Goal: Check status

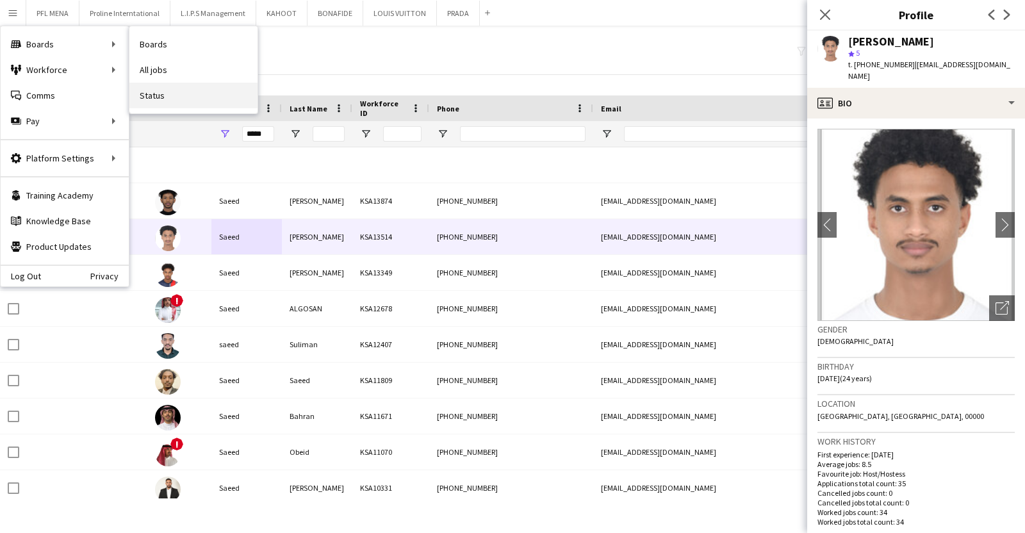
click at [152, 89] on link "Status" at bounding box center [193, 96] width 128 height 26
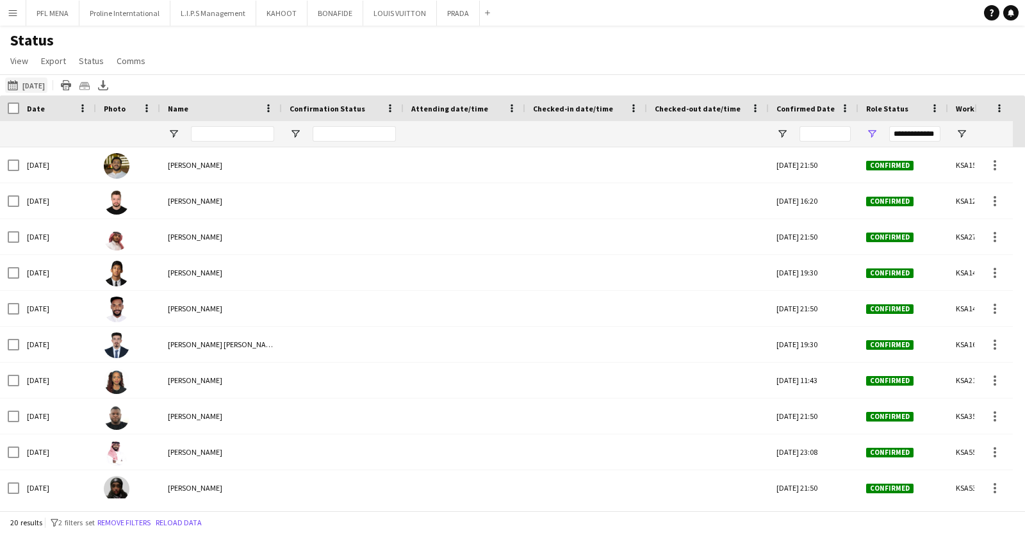
click at [45, 80] on button "[DATE] to [DATE] [DATE]" at bounding box center [26, 85] width 42 height 15
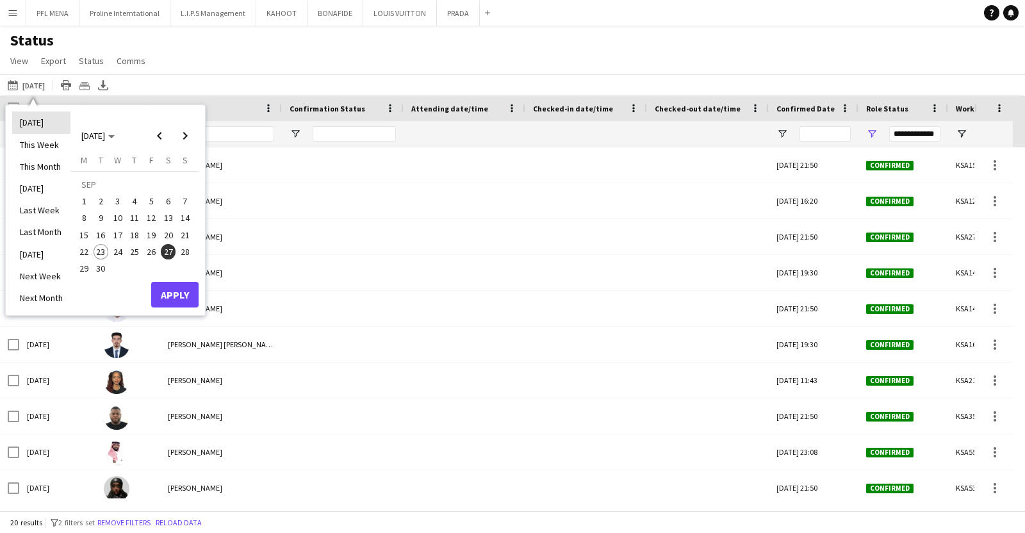
click at [37, 120] on li "[DATE]" at bounding box center [41, 122] width 58 height 22
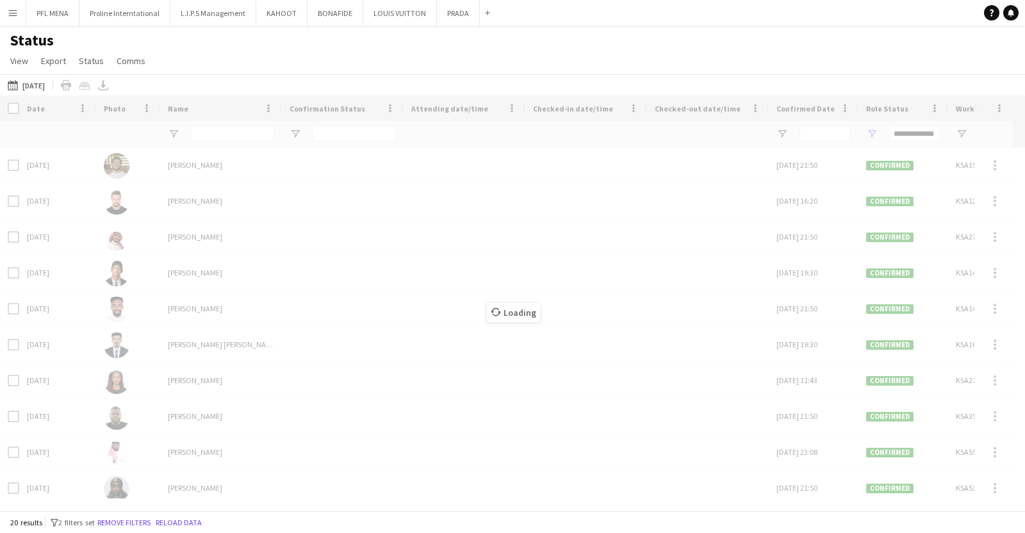
type input "***"
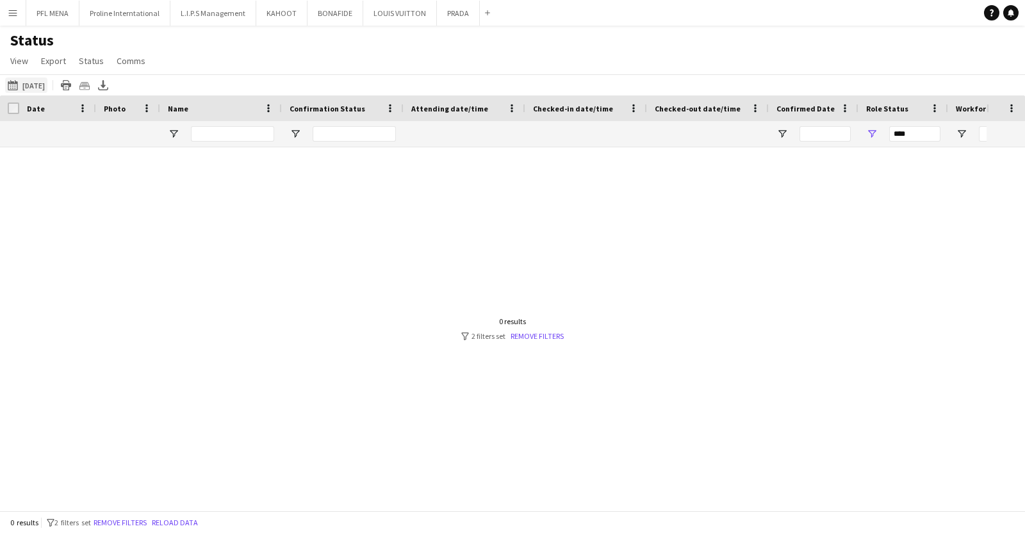
click at [28, 80] on button "[DATE] to [DATE] [DATE]" at bounding box center [26, 85] width 42 height 15
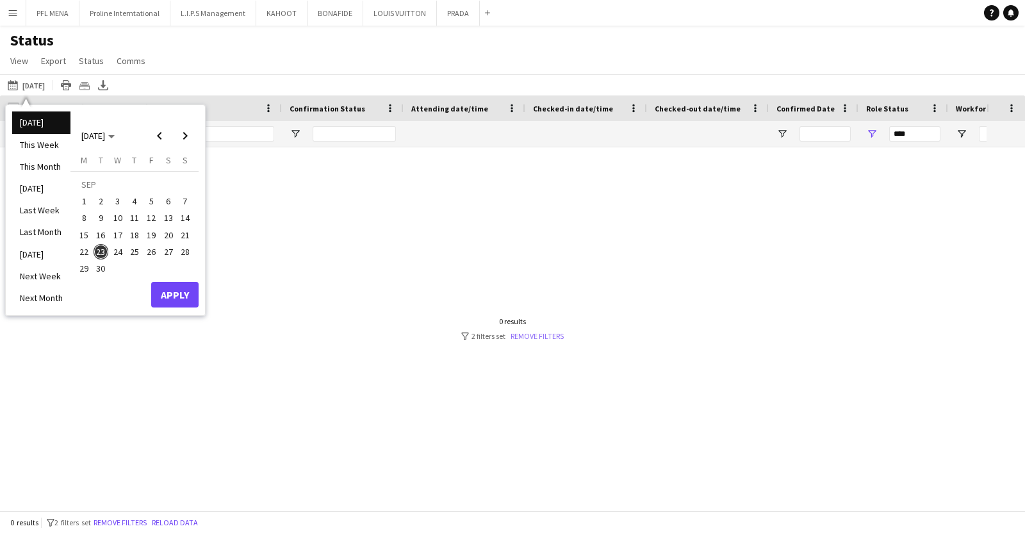
click at [529, 338] on link "Remove filters" at bounding box center [537, 336] width 53 height 10
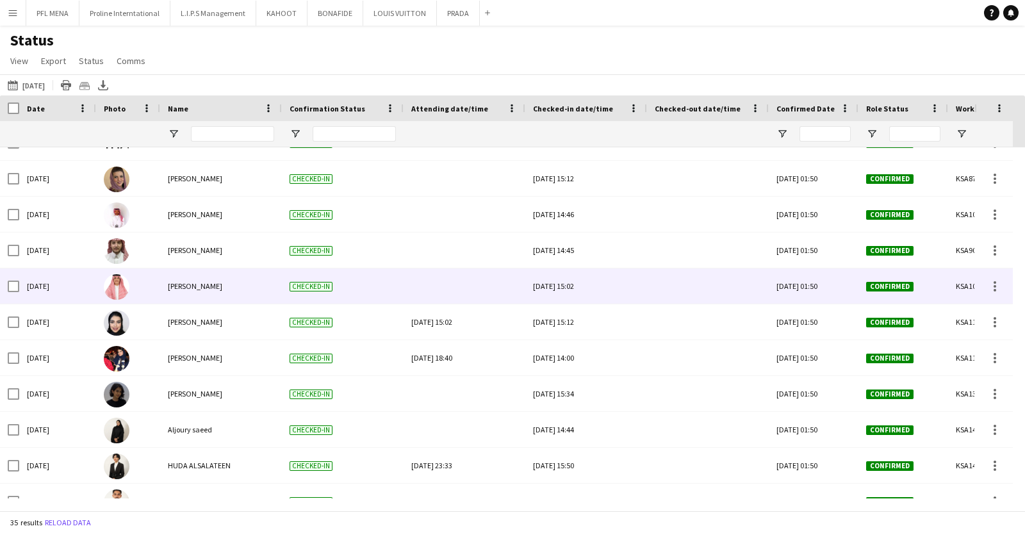
scroll to position [97, 0]
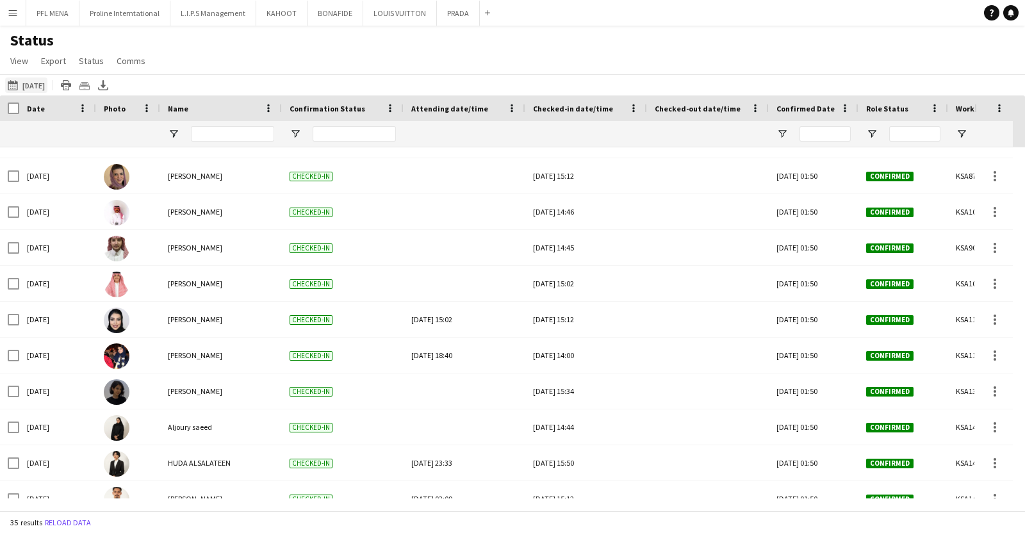
click at [22, 81] on button "[DATE] to [DATE] [DATE]" at bounding box center [26, 85] width 42 height 15
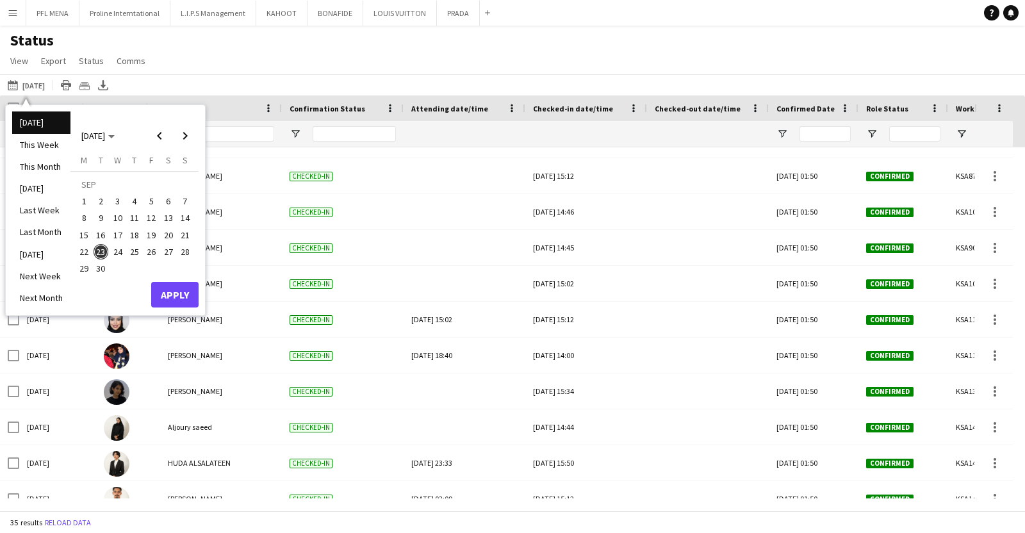
click at [37, 117] on li "[DATE]" at bounding box center [41, 122] width 58 height 22
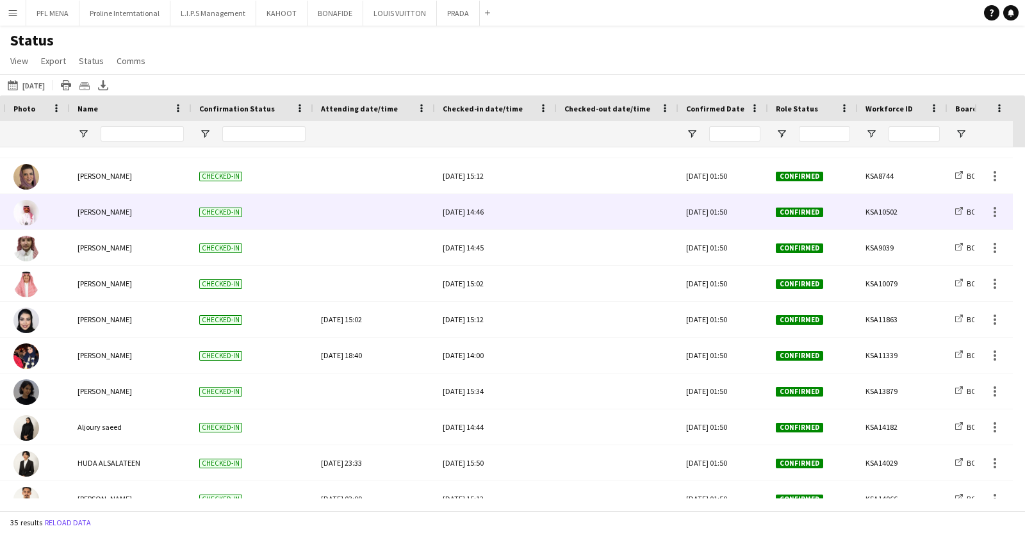
scroll to position [0, 0]
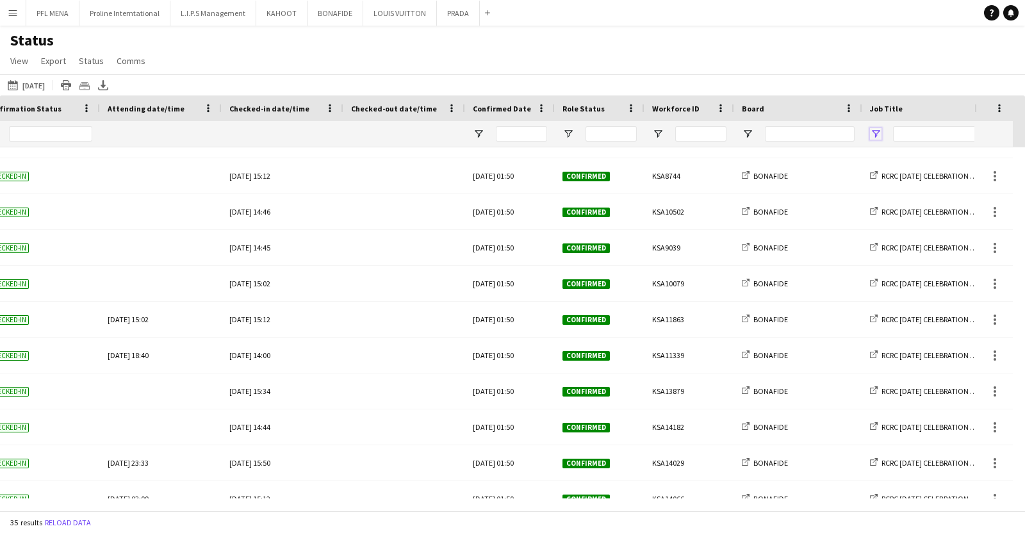
click at [876, 138] on span "Open Filter Menu" at bounding box center [876, 134] width 12 height 12
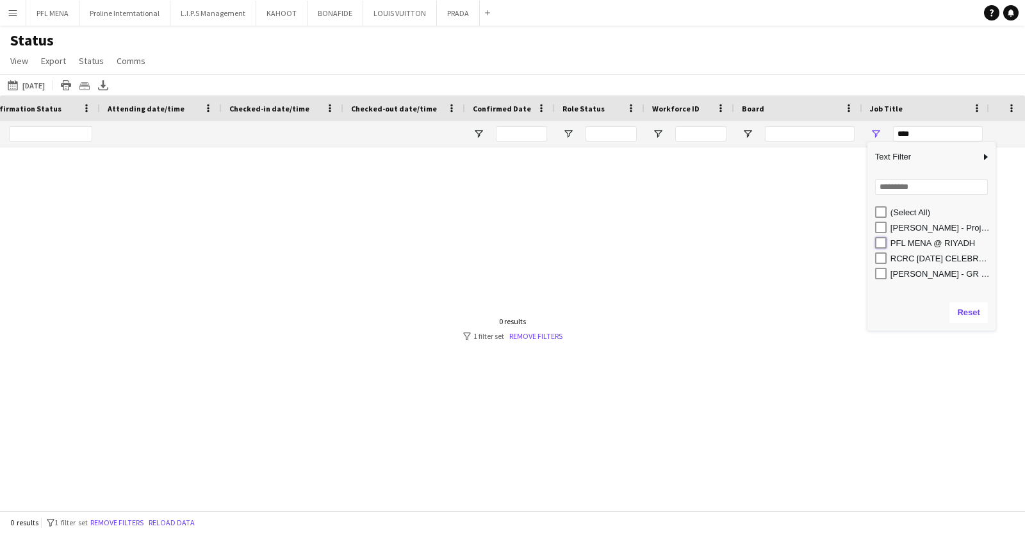
type input "**********"
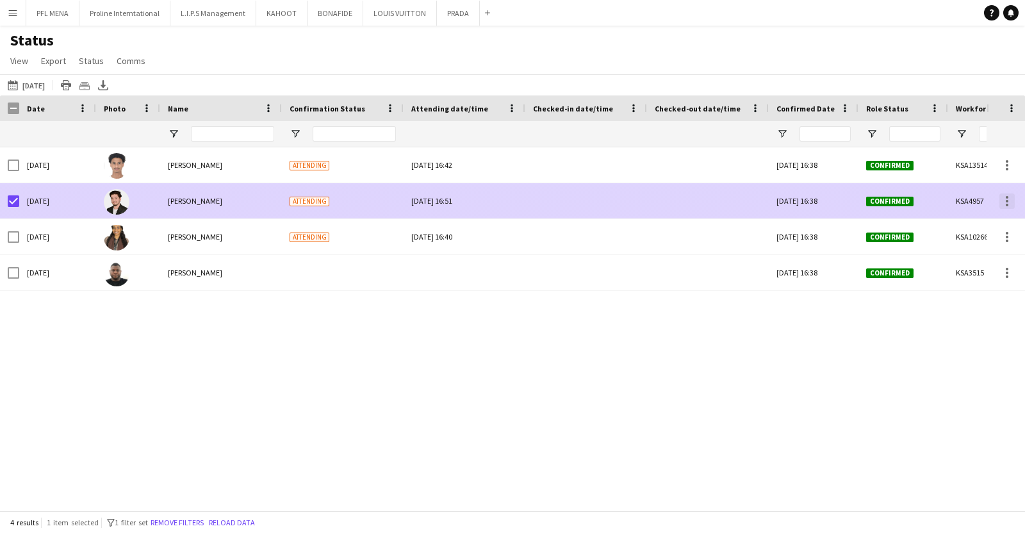
click at [1008, 200] on div at bounding box center [1007, 201] width 3 height 3
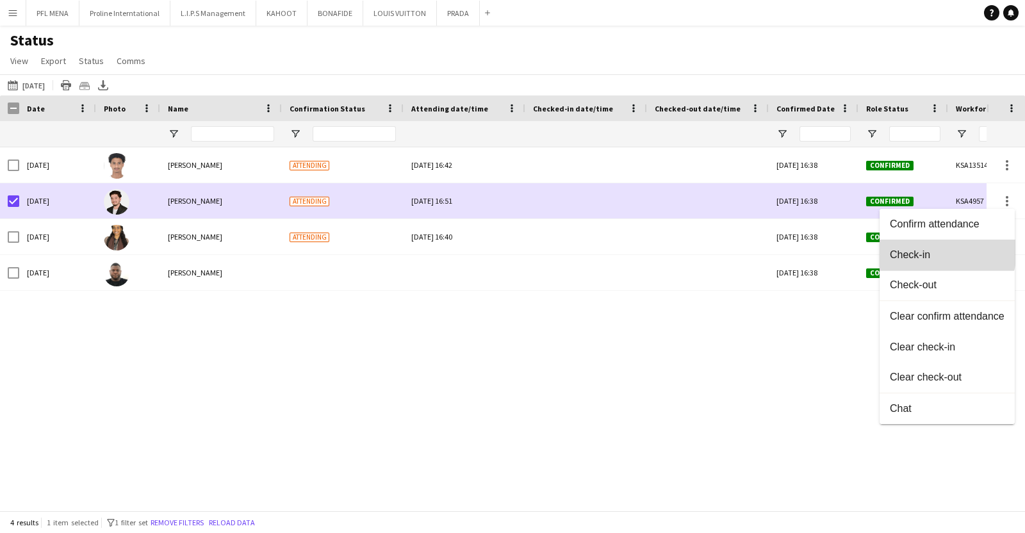
click at [936, 251] on span "Check-in" at bounding box center [947, 255] width 115 height 12
